Goal: Navigation & Orientation: Find specific page/section

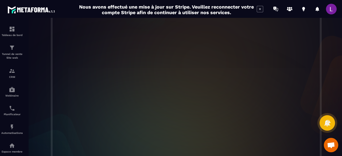
scroll to position [186, 0]
click at [14, 54] on p "Tunnel de vente Site web" at bounding box center [11, 55] width 21 height 7
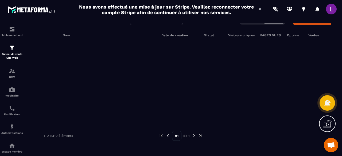
scroll to position [34, 0]
click at [41, 13] on img at bounding box center [31, 10] width 48 height 10
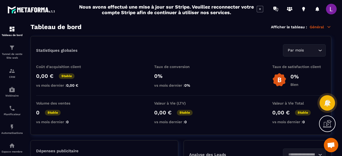
click at [331, 11] on span at bounding box center [331, 9] width 11 height 11
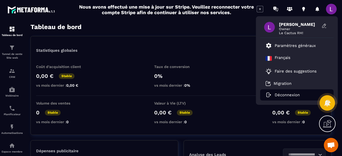
click at [297, 93] on p "Déconnexion" at bounding box center [286, 95] width 25 height 5
